Goal: Task Accomplishment & Management: Use online tool/utility

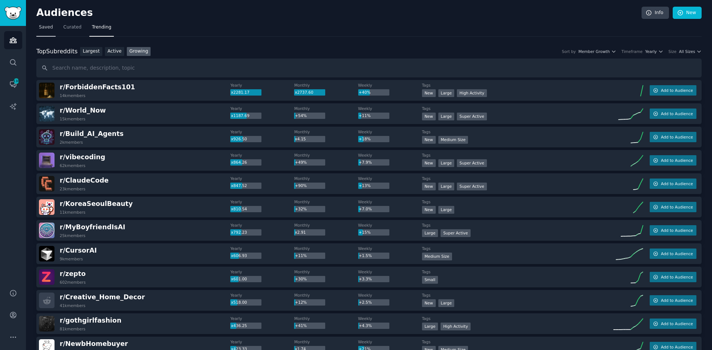
click at [47, 30] on span "Saved" at bounding box center [46, 27] width 14 height 7
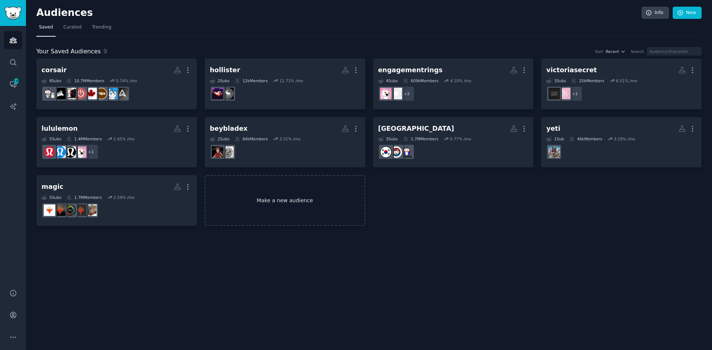
click at [282, 198] on link "Make a new audience" at bounding box center [285, 200] width 160 height 51
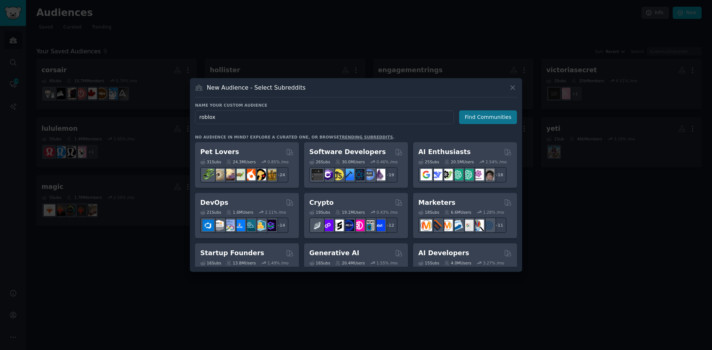
type input "roblox"
click at [489, 117] on button "Find Communities" at bounding box center [488, 117] width 58 height 14
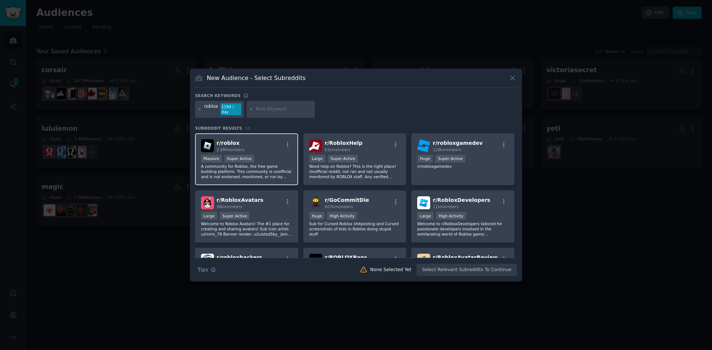
click at [264, 146] on div "r/ roblox 2.6M members" at bounding box center [246, 145] width 91 height 13
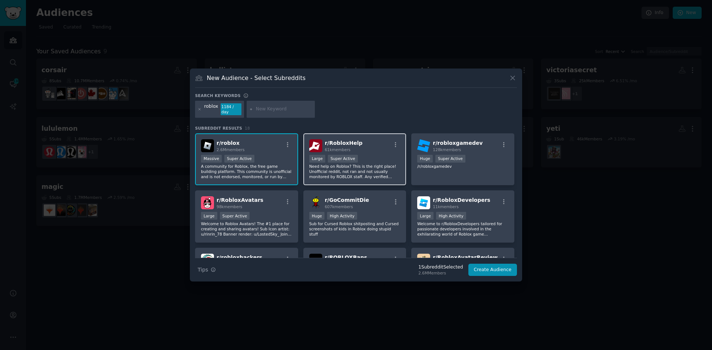
click at [383, 164] on p "Need help on Roblox? This is the right place! Unofficial reddit, not ran and no…" at bounding box center [354, 172] width 91 height 16
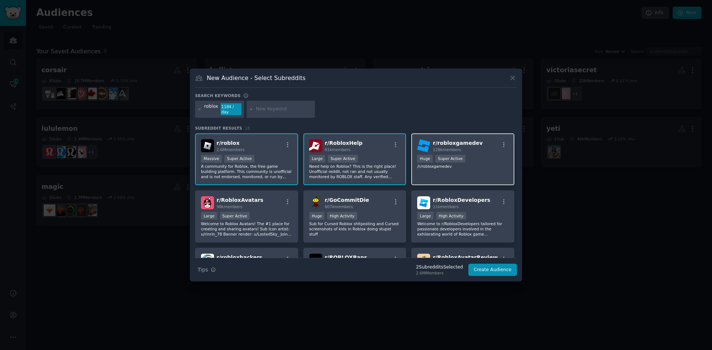
click at [444, 164] on p "/r/robloxgamedev" at bounding box center [462, 166] width 91 height 5
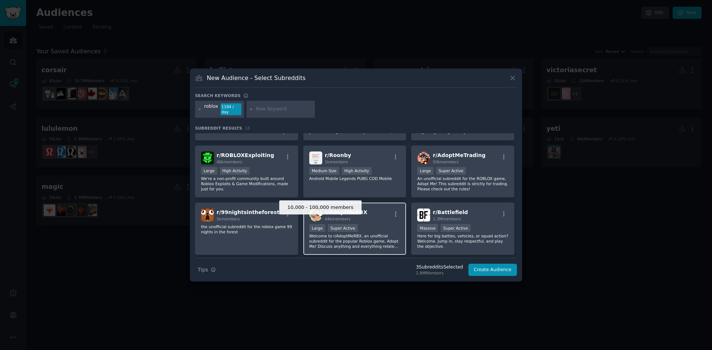
scroll to position [217, 0]
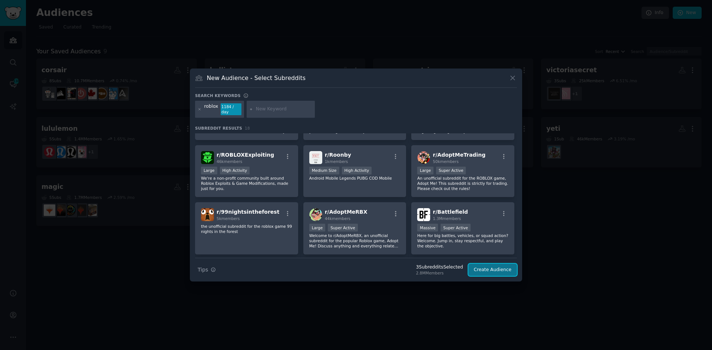
click at [484, 270] on button "Create Audience" at bounding box center [492, 270] width 49 height 13
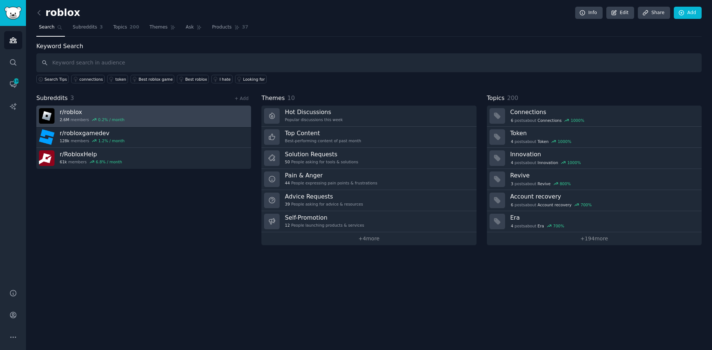
click at [155, 115] on link "r/ roblox 2.6M members 0.2 % / month" at bounding box center [143, 116] width 215 height 21
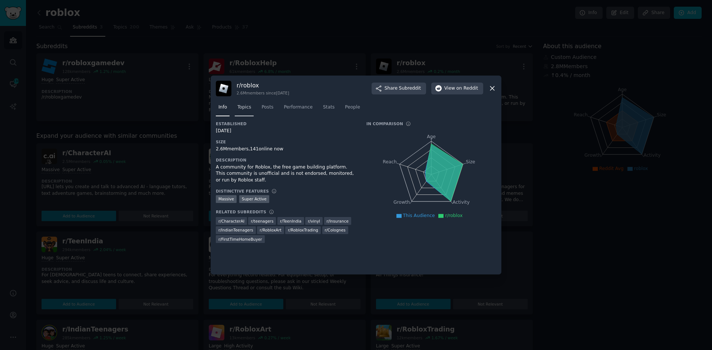
click at [244, 109] on span "Topics" at bounding box center [244, 107] width 14 height 7
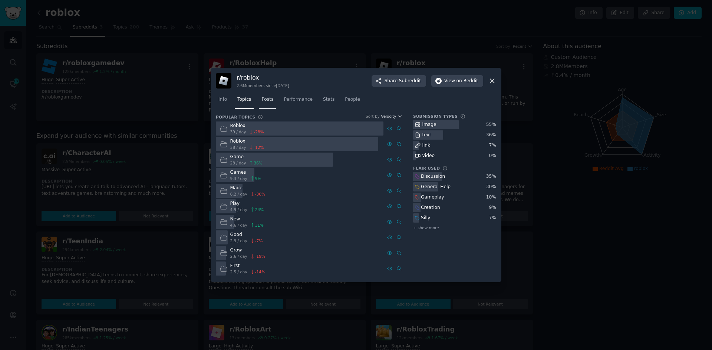
click at [271, 99] on link "Posts" at bounding box center [267, 101] width 17 height 15
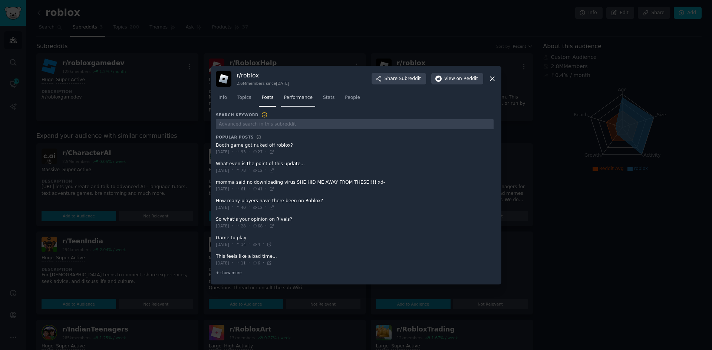
click at [304, 104] on link "Performance" at bounding box center [298, 99] width 34 height 15
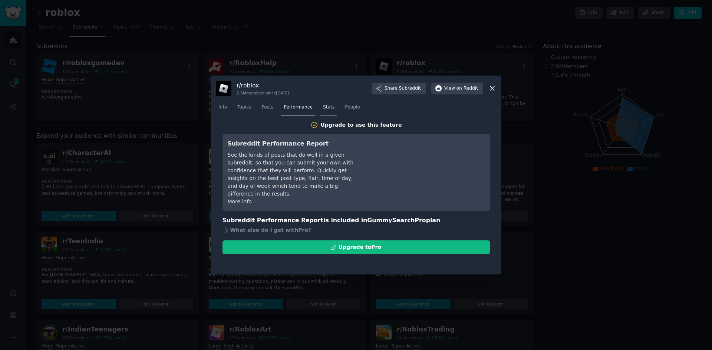
click at [323, 107] on span "Stats" at bounding box center [328, 107] width 11 height 7
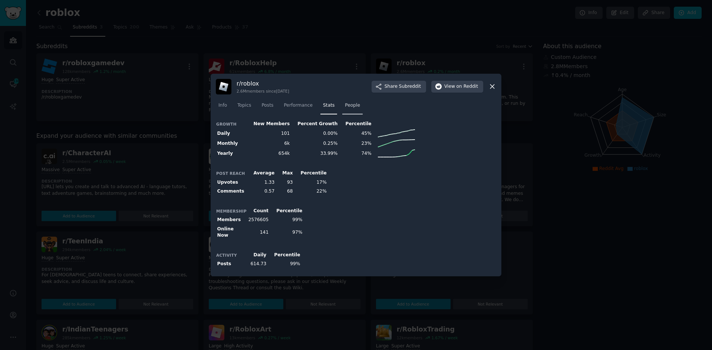
click at [350, 113] on link "People" at bounding box center [352, 107] width 20 height 15
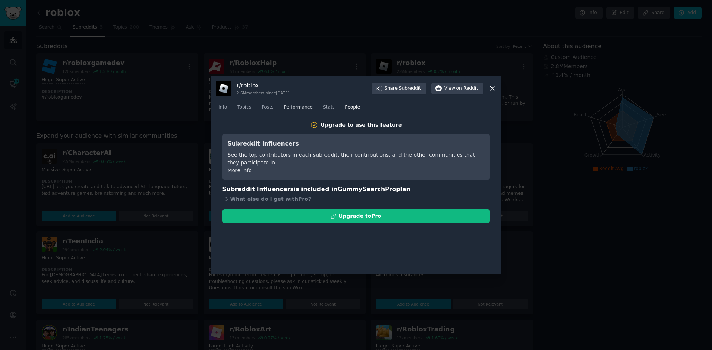
click at [304, 107] on span "Performance" at bounding box center [298, 107] width 29 height 7
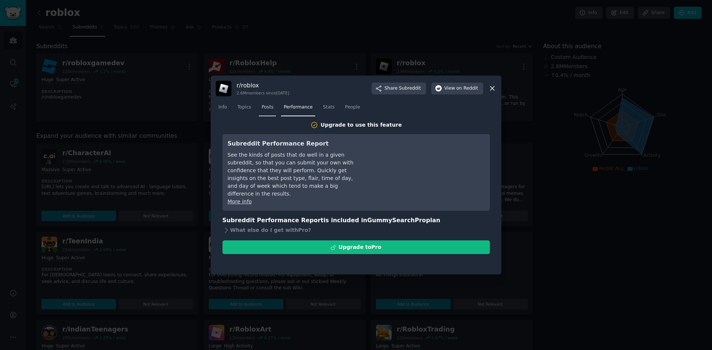
click at [259, 108] on link "Posts" at bounding box center [267, 109] width 17 height 15
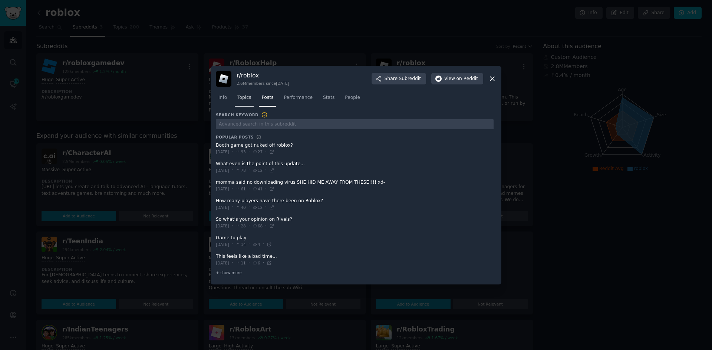
click at [246, 102] on link "Topics" at bounding box center [244, 99] width 19 height 15
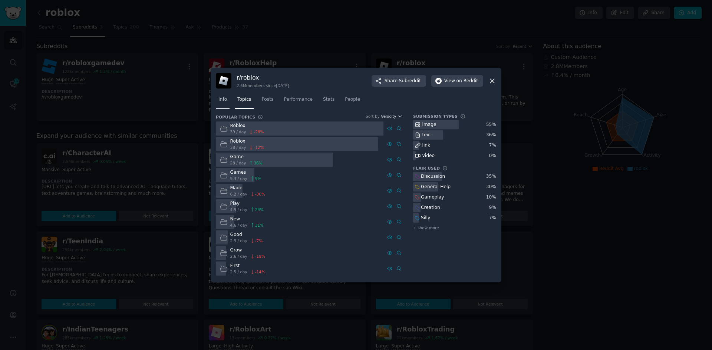
click at [223, 95] on link "Info" at bounding box center [223, 101] width 14 height 15
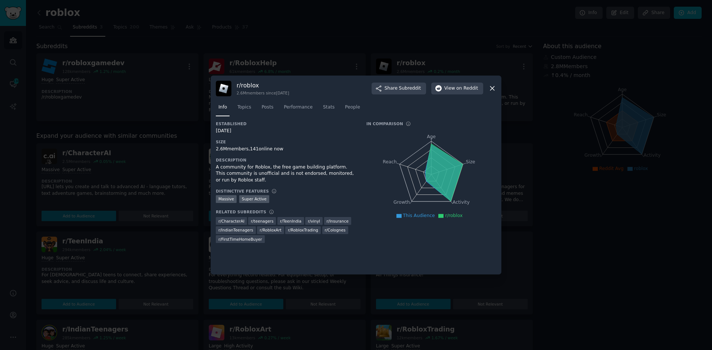
click at [193, 238] on div at bounding box center [356, 175] width 712 height 350
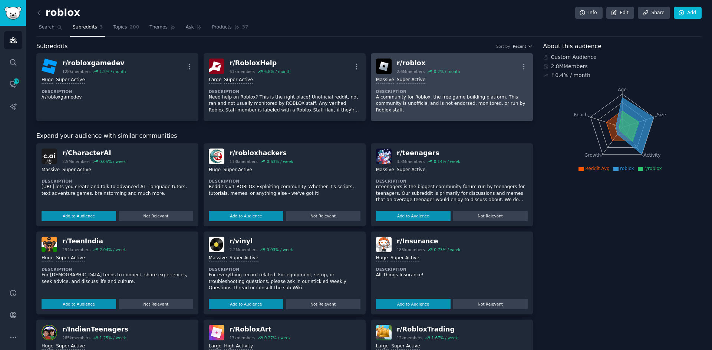
click at [524, 84] on div "Massive Super Active Description A community for Roblox, the free game building…" at bounding box center [452, 95] width 152 height 42
